Goal: Task Accomplishment & Management: Complete application form

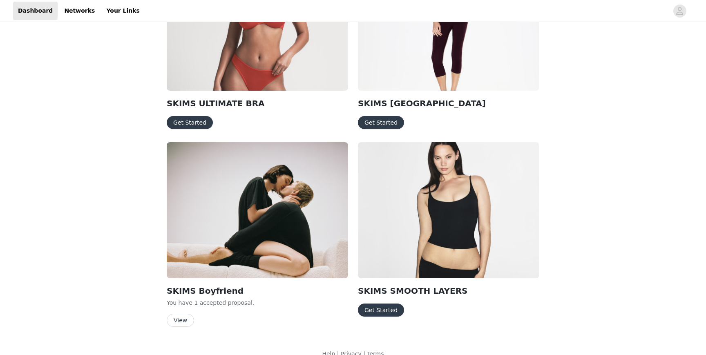
scroll to position [348, 0]
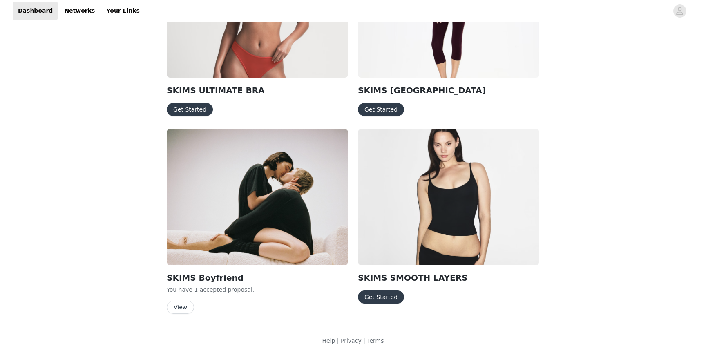
click at [377, 301] on button "Get Started" at bounding box center [381, 296] width 46 height 13
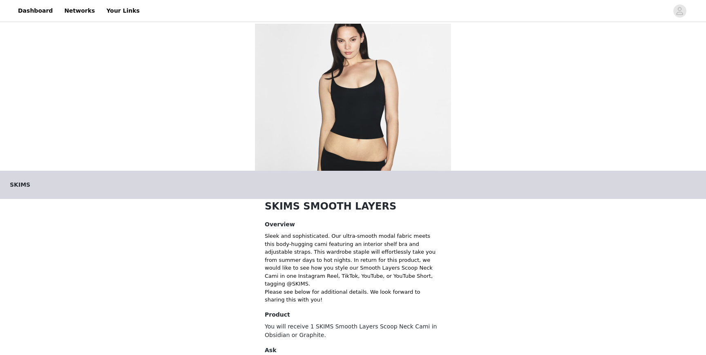
scroll to position [109, 0]
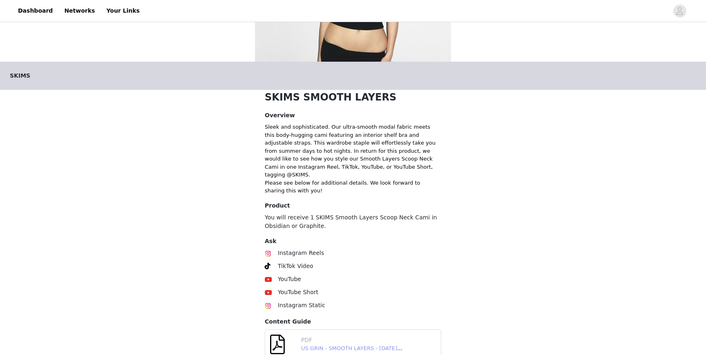
click at [327, 345] on link "US GRIN - SMOOTH LAYERS - [DATE].pdf" at bounding box center [354, 348] width 106 height 6
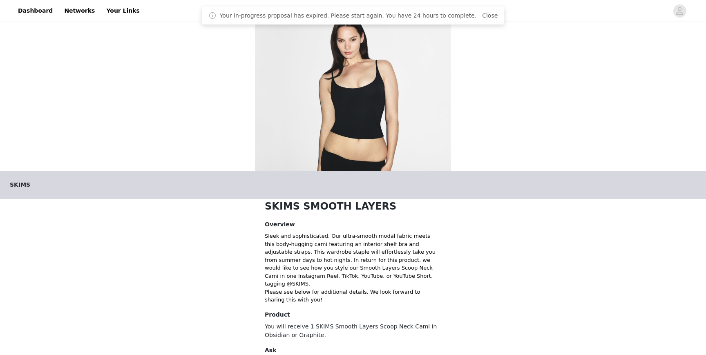
scroll to position [106, 0]
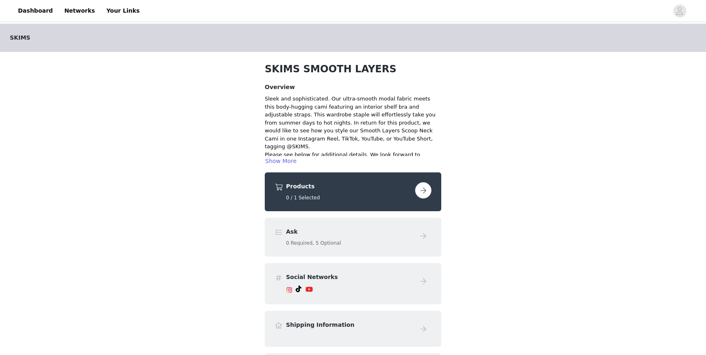
click at [426, 188] on button "button" at bounding box center [423, 190] width 16 height 16
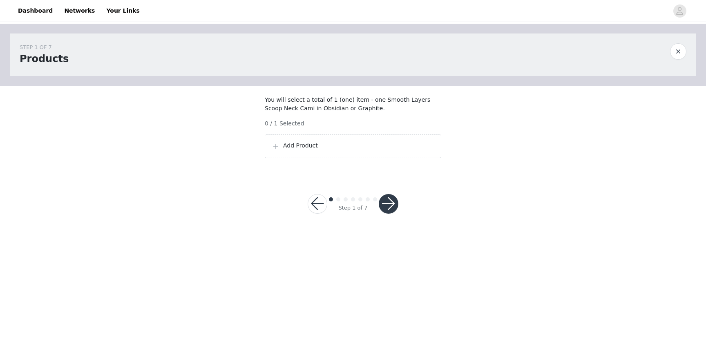
click at [334, 150] on p "Add Product" at bounding box center [358, 145] width 151 height 9
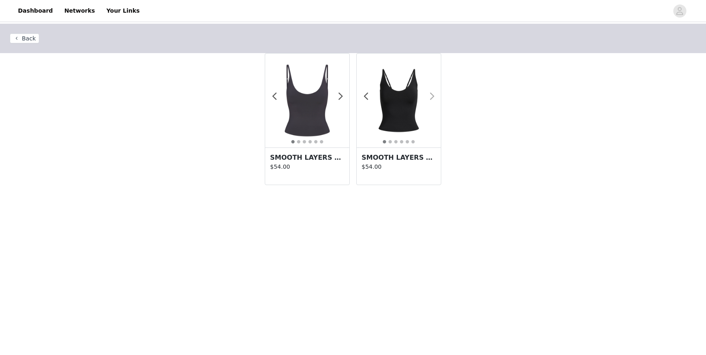
click at [430, 96] on span at bounding box center [432, 96] width 18 height 0
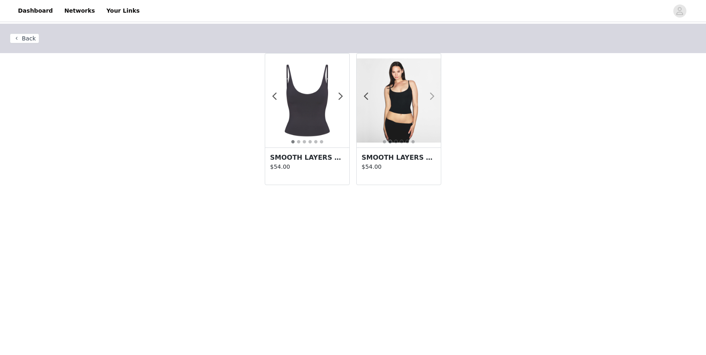
click at [432, 96] on span at bounding box center [432, 96] width 18 height 0
click at [340, 96] on span at bounding box center [340, 96] width 18 height 0
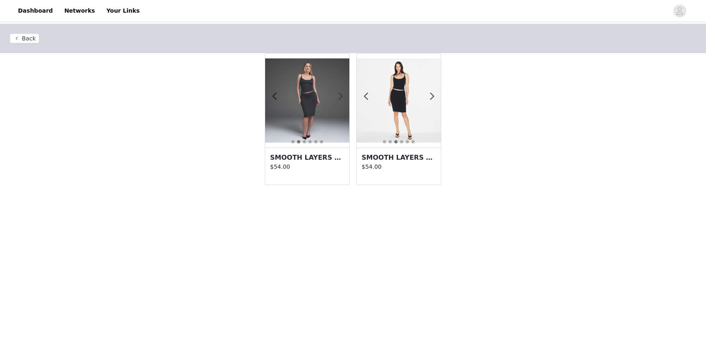
click at [340, 96] on span at bounding box center [340, 96] width 18 height 0
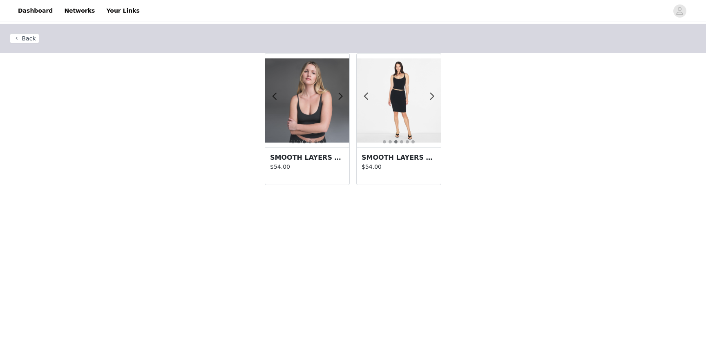
click at [27, 38] on button "Back" at bounding box center [24, 39] width 29 height 10
click at [19, 36] on button "Back" at bounding box center [24, 39] width 29 height 10
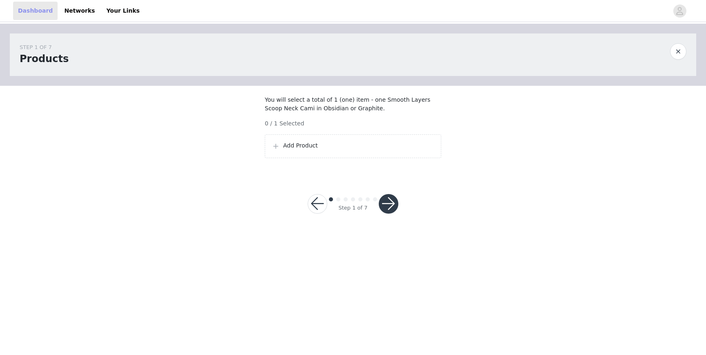
click at [20, 9] on link "Dashboard" at bounding box center [35, 11] width 45 height 18
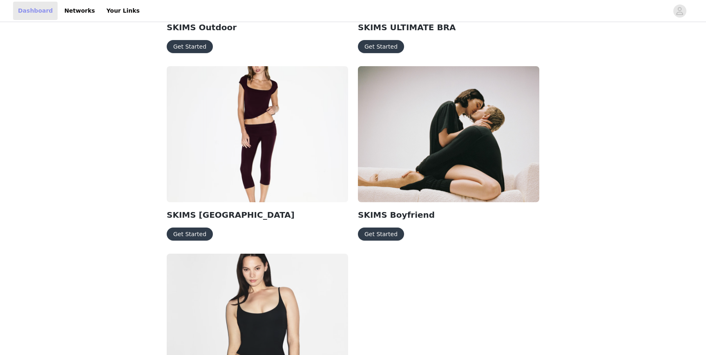
scroll to position [201, 0]
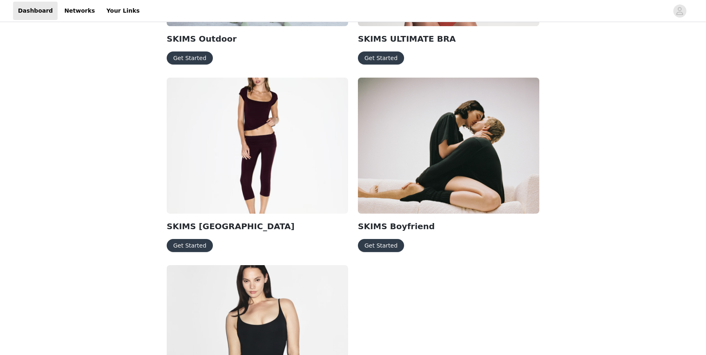
click at [187, 248] on button "Get Started" at bounding box center [190, 245] width 46 height 13
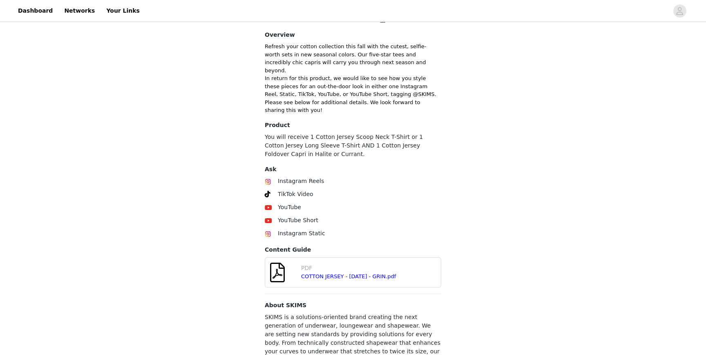
scroll to position [254, 0]
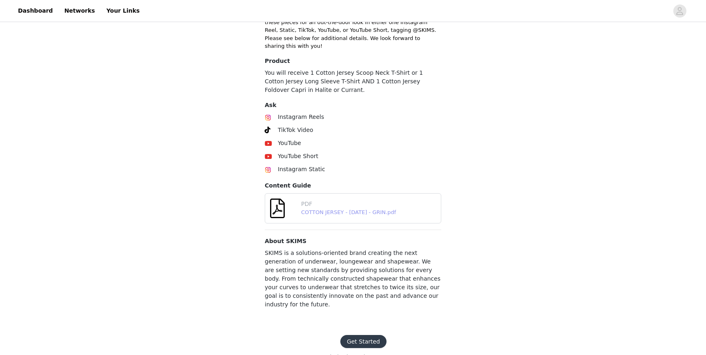
click at [342, 209] on link "COTTON JERSEY - [DATE] - GRIN.pdf" at bounding box center [348, 212] width 95 height 6
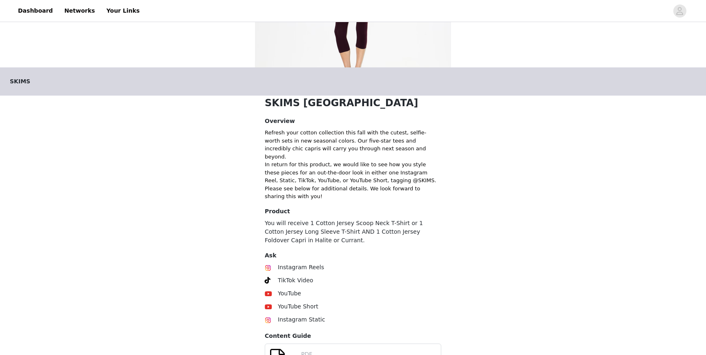
scroll to position [0, 0]
